Goal: Find specific page/section: Find specific page/section

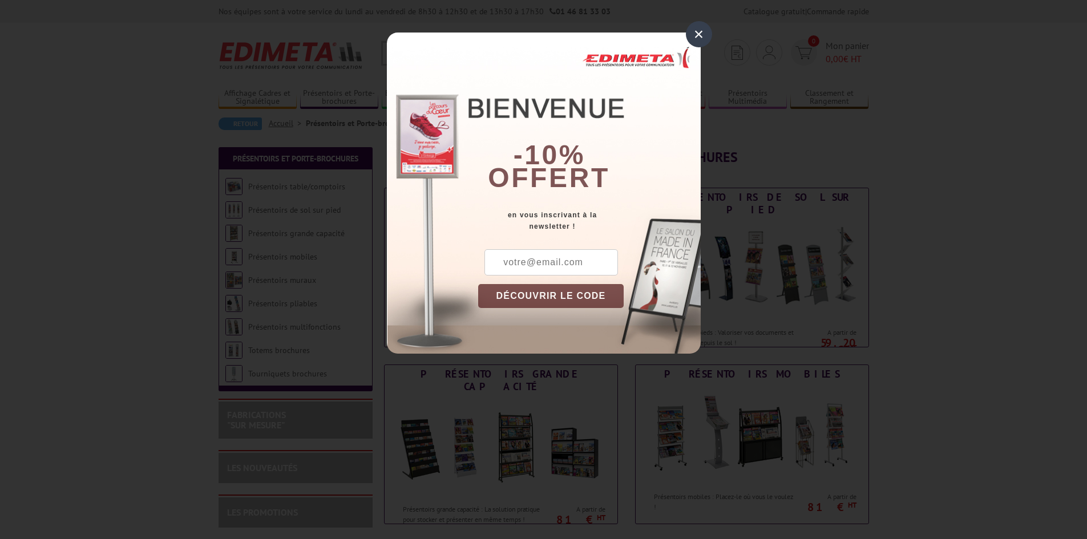
click at [695, 41] on div "×" at bounding box center [699, 34] width 26 height 26
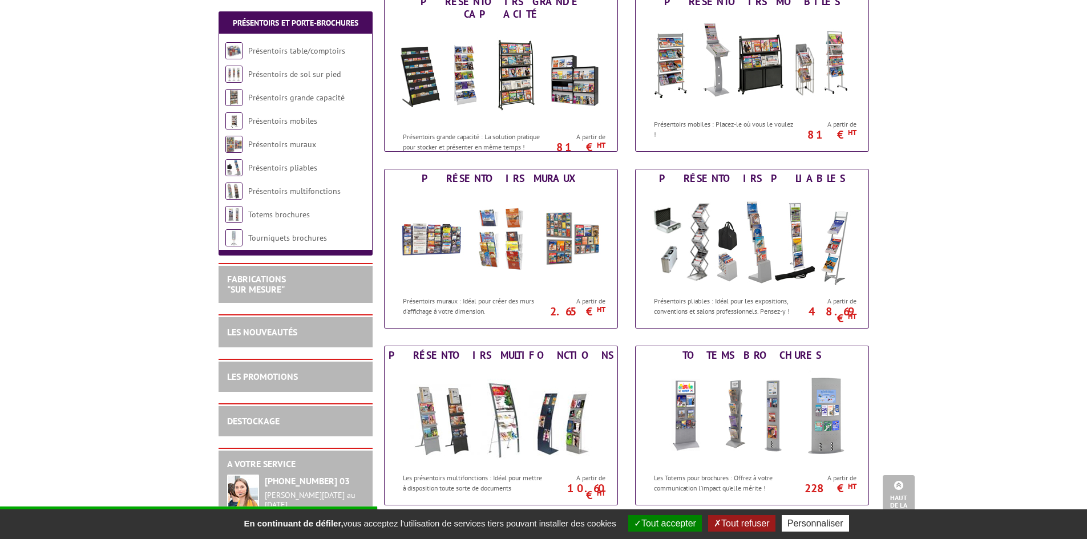
scroll to position [342, 0]
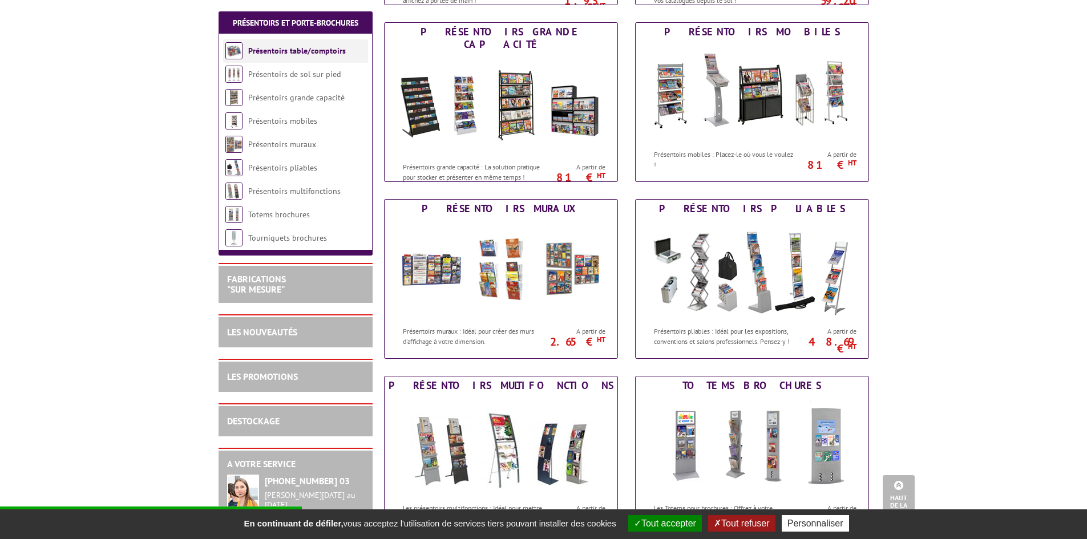
click at [299, 55] on link "Présentoirs table/comptoirs" at bounding box center [297, 51] width 98 height 10
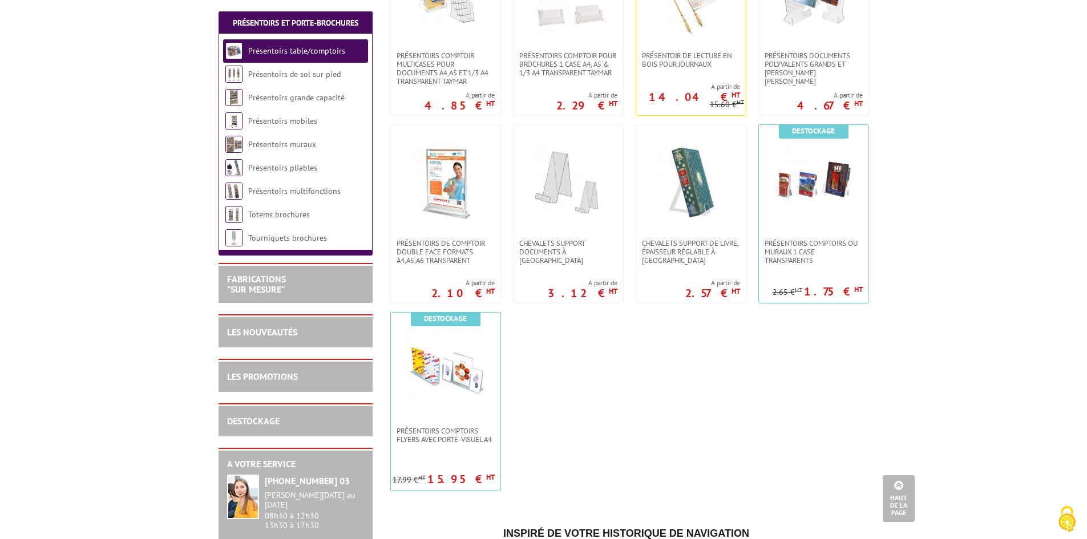
scroll to position [342, 0]
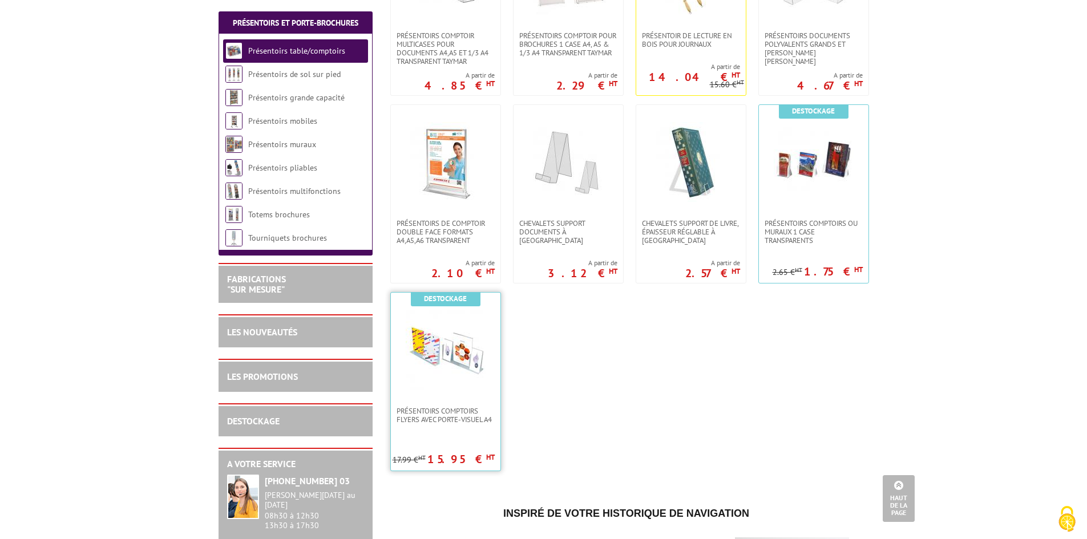
click at [438, 396] on link at bounding box center [446, 350] width 110 height 114
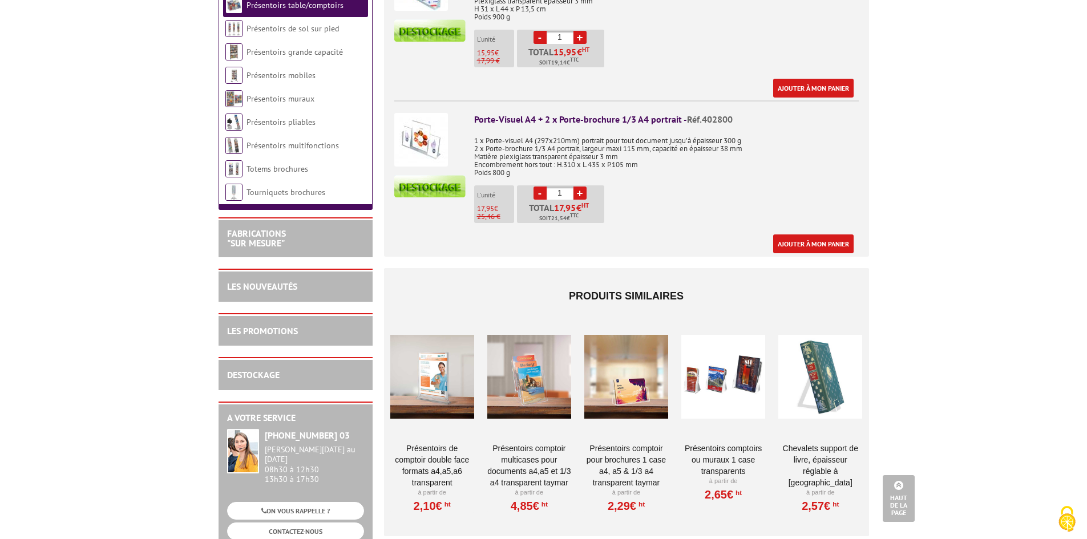
scroll to position [571, 0]
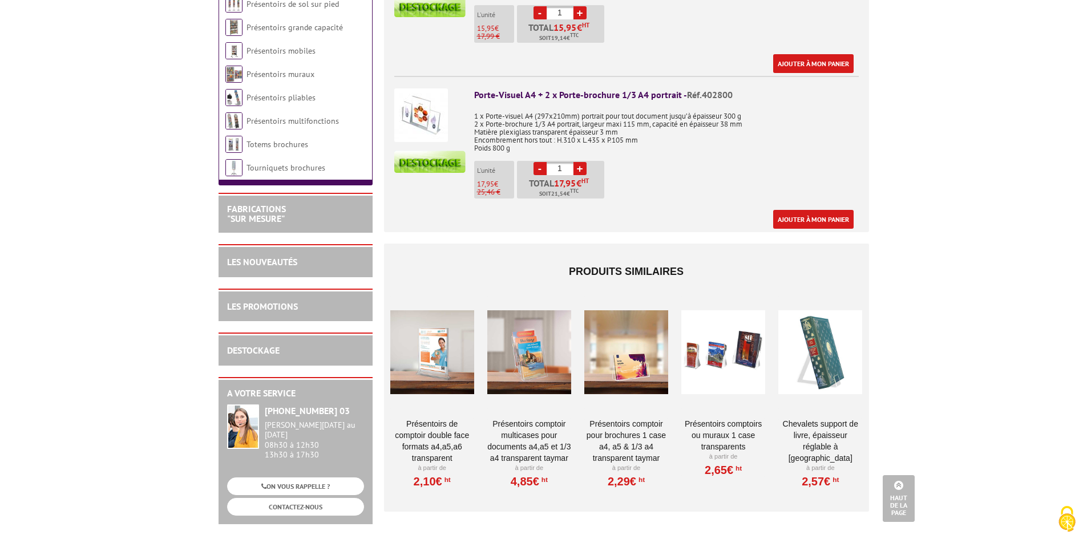
click at [429, 349] on div at bounding box center [432, 353] width 84 height 114
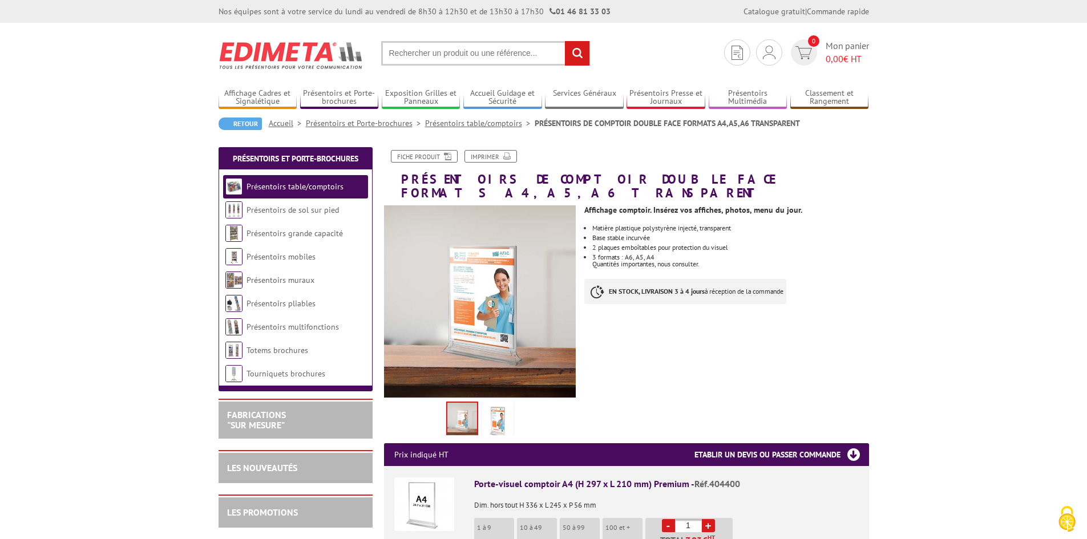
click at [496, 310] on img at bounding box center [480, 301] width 192 height 192
click at [494, 404] on img at bounding box center [497, 421] width 27 height 35
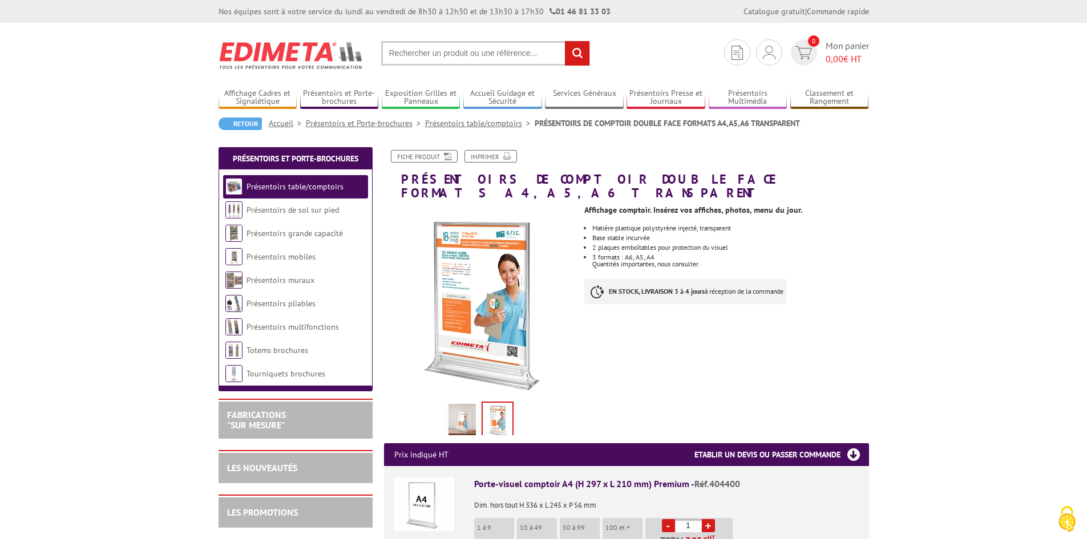
click at [476, 402] on link at bounding box center [462, 422] width 32 height 40
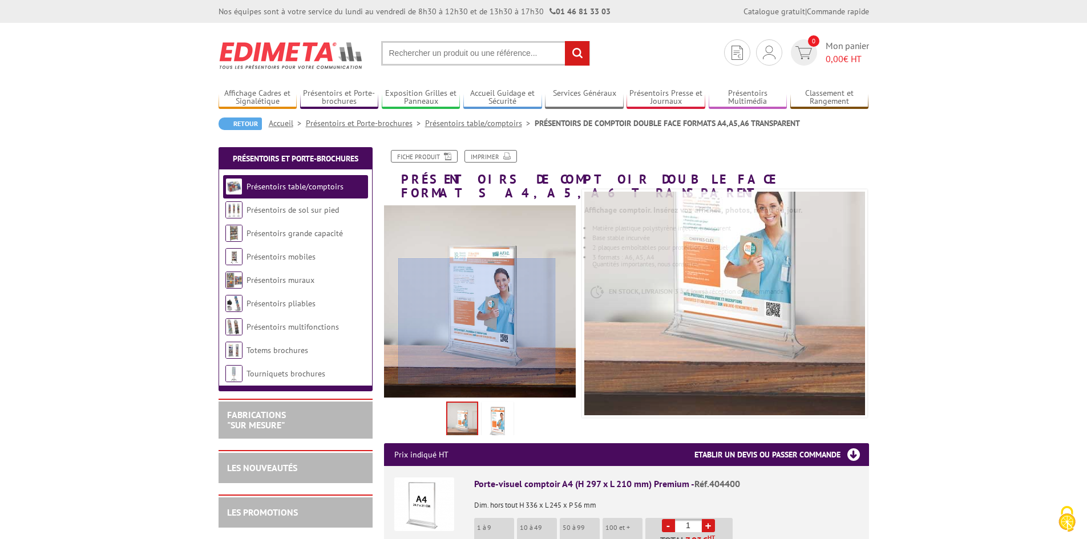
click at [477, 326] on div at bounding box center [477, 322] width 158 height 126
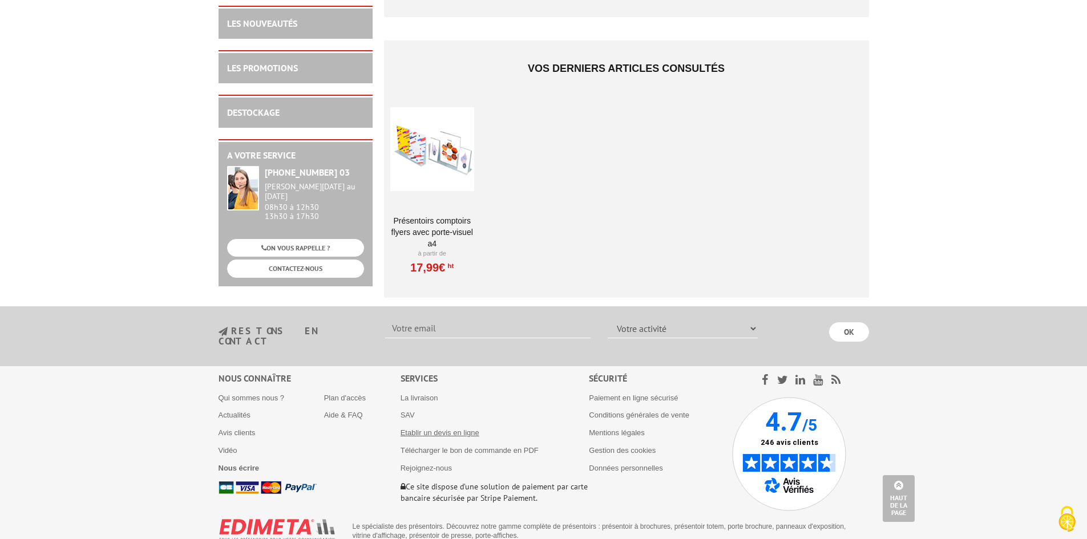
scroll to position [1108, 0]
